Goal: Information Seeking & Learning: Find specific fact

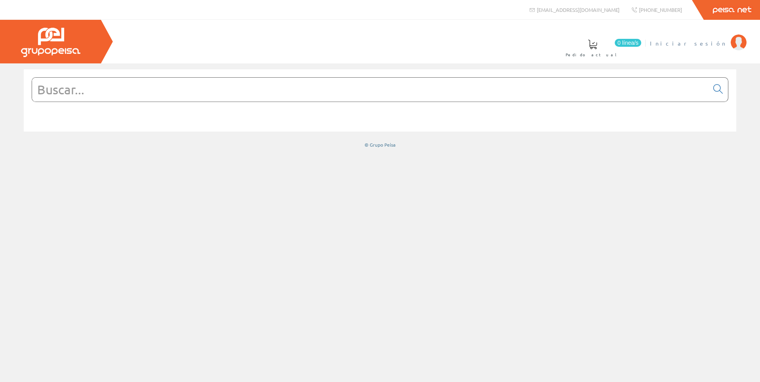
click at [711, 49] on li "Iniciar sesión" at bounding box center [698, 48] width 100 height 30
click at [712, 45] on span "Iniciar sesión" at bounding box center [688, 43] width 77 height 8
click at [313, 91] on input "text" at bounding box center [370, 90] width 677 height 24
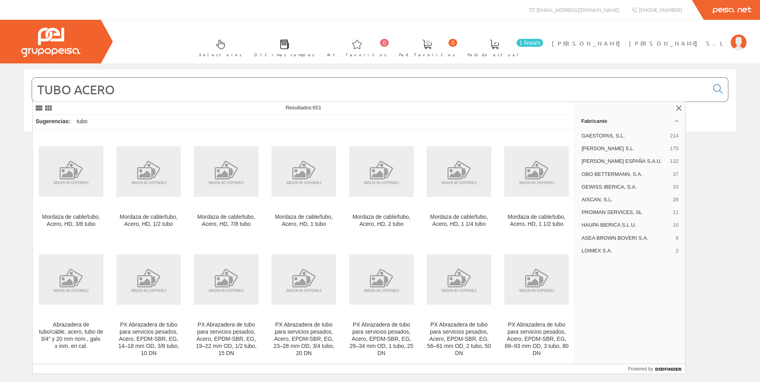
type input "TUBO ACERO"
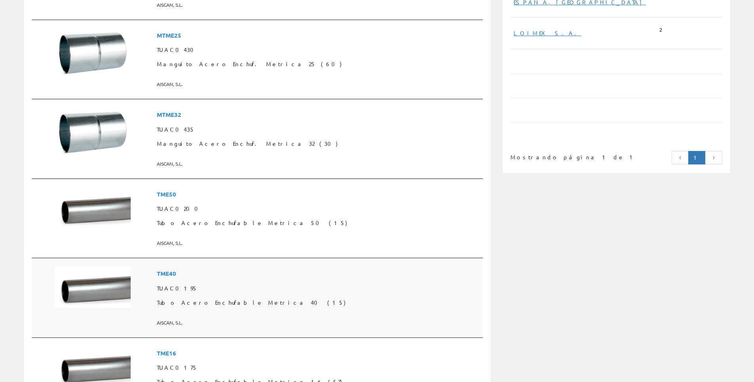
scroll to position [555, 0]
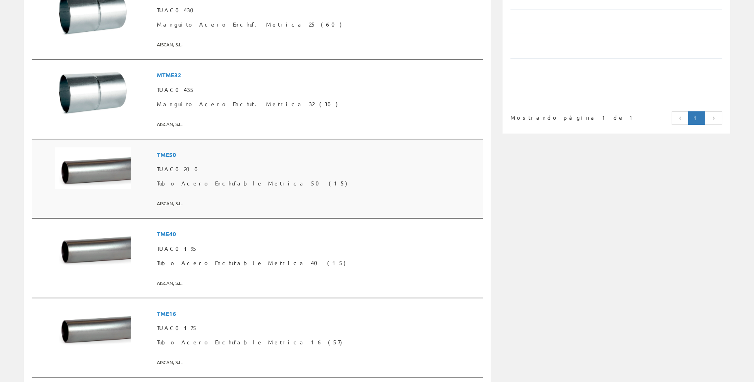
click at [113, 167] on img at bounding box center [93, 168] width 76 height 42
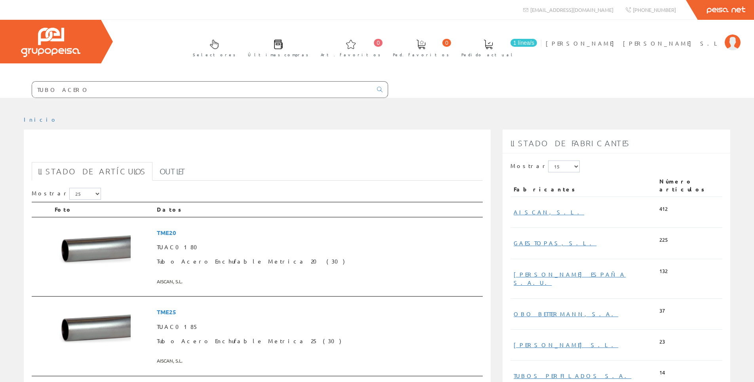
drag, startPoint x: 130, startPoint y: 92, endPoint x: 11, endPoint y: 95, distance: 118.5
click at [11, 95] on form "TUBO ACERO" at bounding box center [194, 89] width 388 height 17
paste input "GAE604040GC"
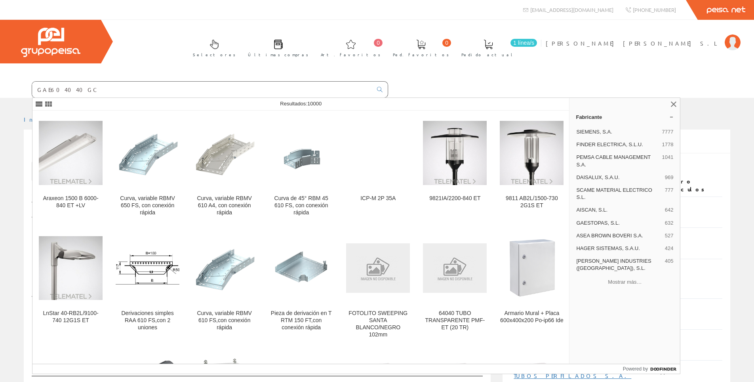
type input "GAE604040GC"
